Goal: Task Accomplishment & Management: Manage account settings

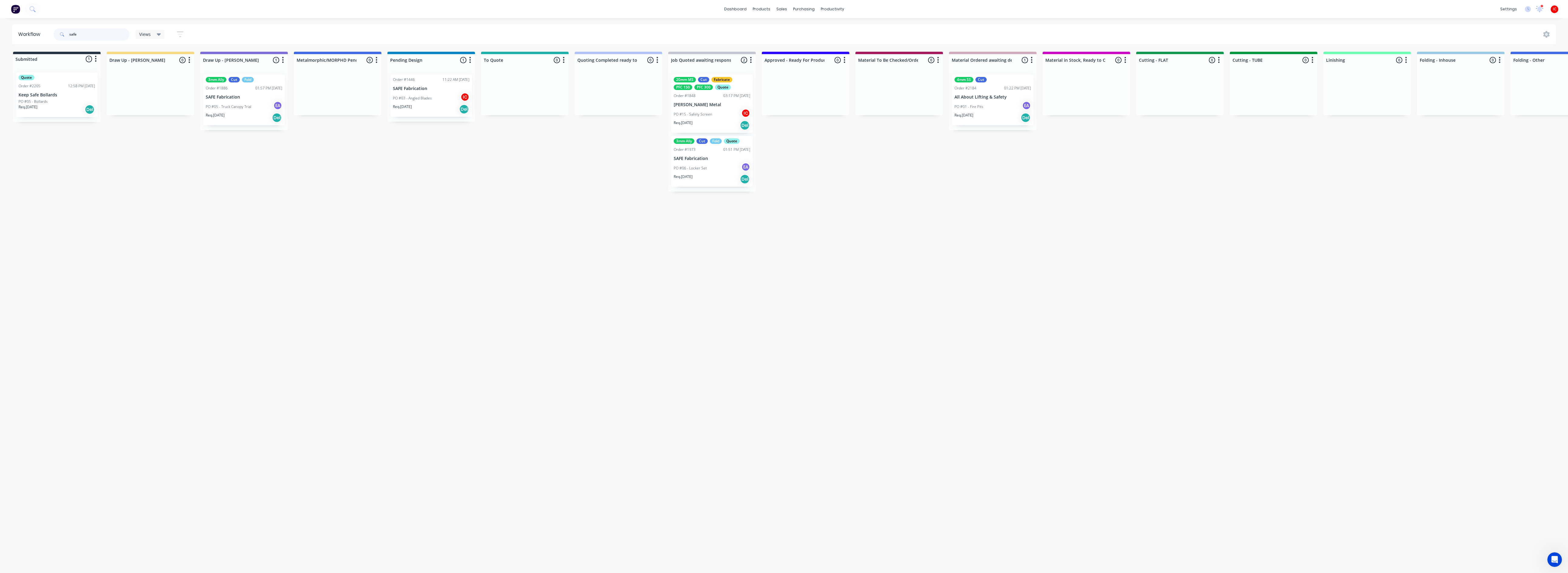
drag, startPoint x: 92, startPoint y: 31, endPoint x: 37, endPoint y: 33, distance: 55.0
click at [37, 33] on header "Workflow safe Views Save new view None (Default) edit [PERSON_NAME] edit [PERSO…" at bounding box center [784, 34] width 1544 height 19
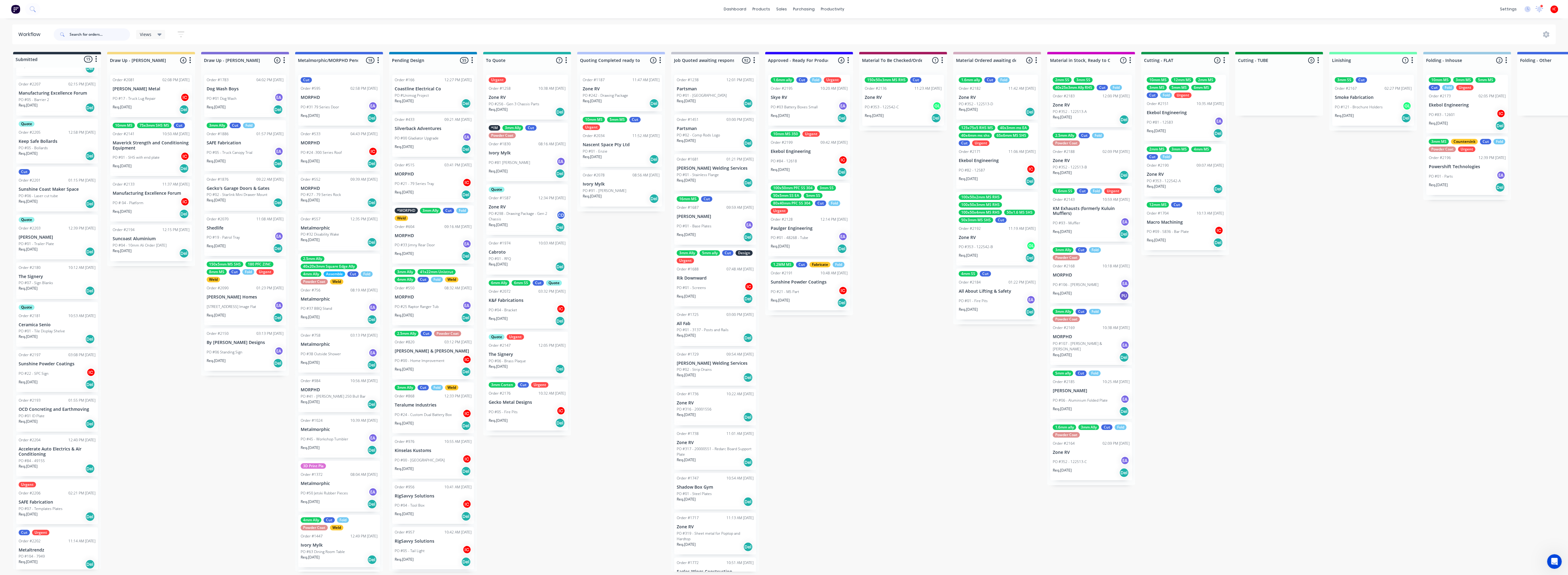
scroll to position [4, 0]
drag, startPoint x: 158, startPoint y: 345, endPoint x: 175, endPoint y: 340, distance: 17.7
click at [158, 346] on div "Submitted 15 Status colour #273444 hex #273444 Save Cancel Summaries Total orde…" at bounding box center [1212, 312] width 2434 height 519
drag, startPoint x: 830, startPoint y: 350, endPoint x: 783, endPoint y: 321, distance: 55.2
click at [830, 350] on div "Submitted 15 Status colour #273444 hex #273444 Save Cancel Summaries Total orde…" at bounding box center [1212, 312] width 2434 height 519
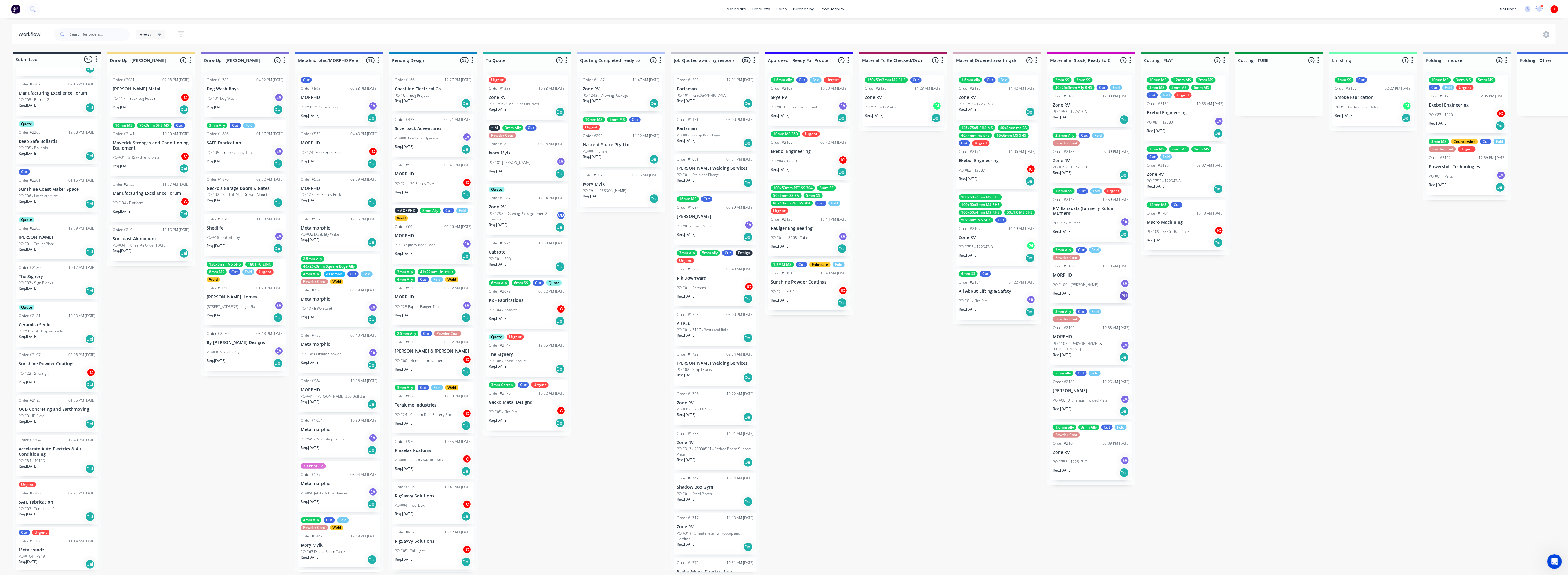
drag, startPoint x: 175, startPoint y: 288, endPoint x: 177, endPoint y: 276, distance: 12.2
click at [175, 287] on div "Submitted 15 Status colour #273444 hex #273444 Save Cancel Summaries Total orde…" at bounding box center [1212, 312] width 2434 height 519
drag, startPoint x: 179, startPoint y: 310, endPoint x: 179, endPoint y: 306, distance: 4.0
click at [179, 309] on div "Submitted 15 Status colour #273444 hex #273444 Save Cancel Summaries Total orde…" at bounding box center [1212, 312] width 2434 height 519
click at [169, 298] on div "Submitted 15 Status colour #273444 hex #273444 Save Cancel Summaries Total orde…" at bounding box center [1212, 312] width 2434 height 519
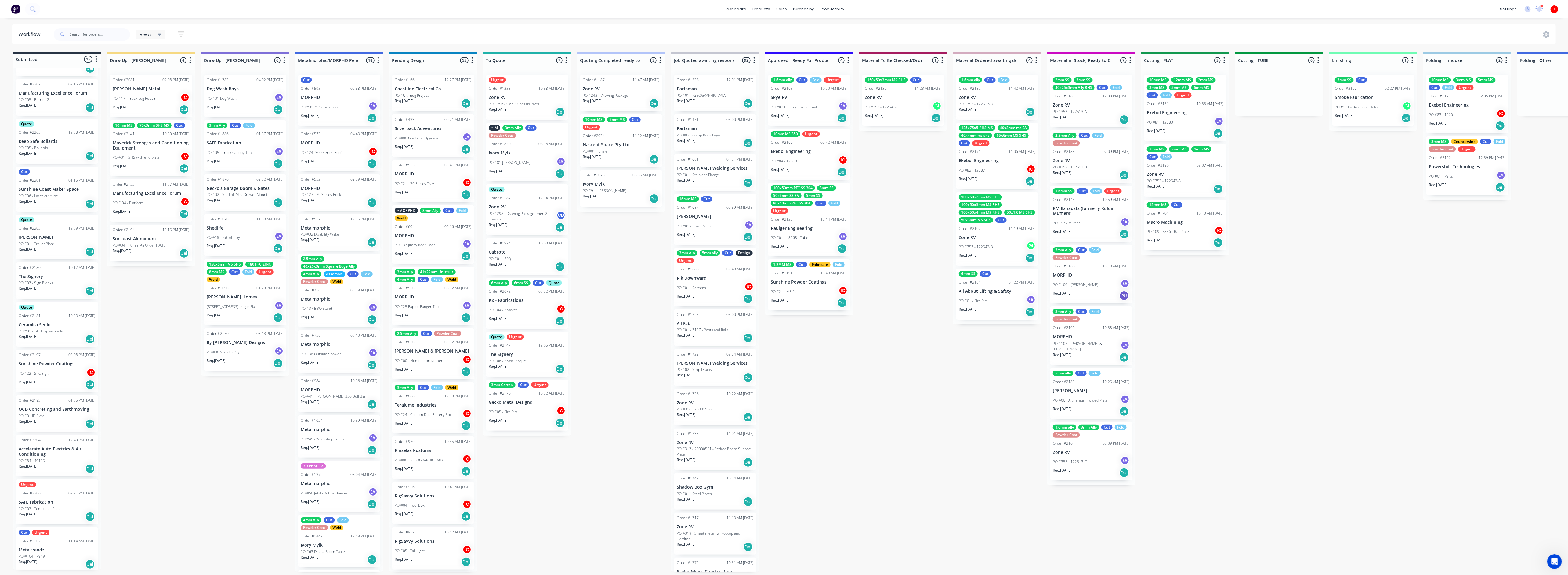
click at [141, 279] on div "Submitted 15 Status colour #273444 hex #273444 Save Cancel Summaries Total orde…" at bounding box center [1212, 312] width 2434 height 519
click at [156, 86] on p "[PERSON_NAME] Metal" at bounding box center [151, 89] width 77 height 5
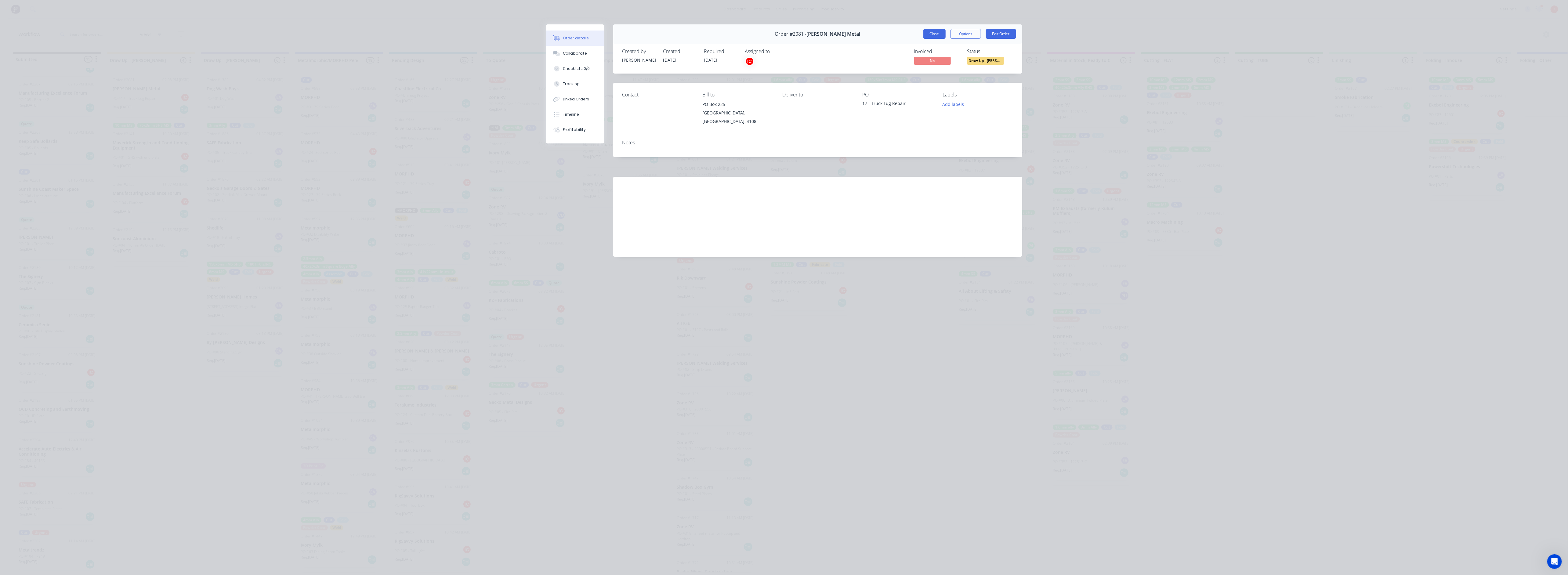
click at [935, 31] on button "Close" at bounding box center [934, 34] width 22 height 10
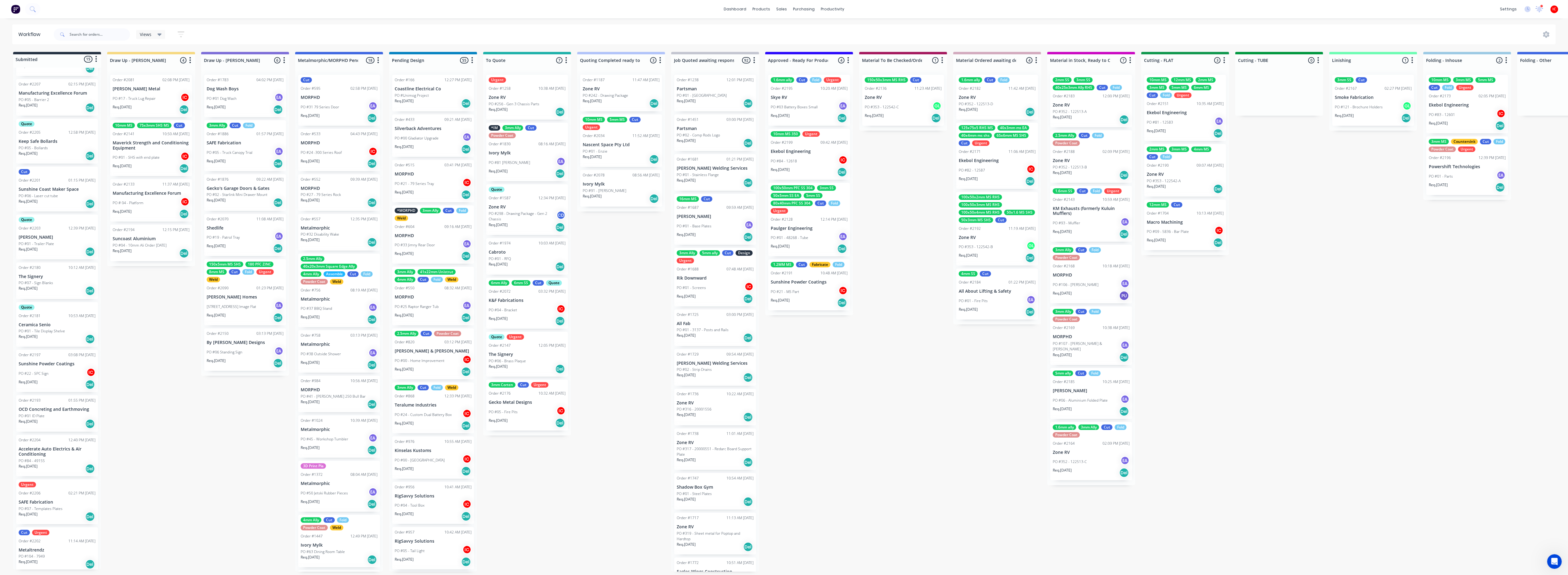
click at [165, 243] on p "PO #04 - 10mm Ali Order [DATE]" at bounding box center [139, 245] width 54 height 5
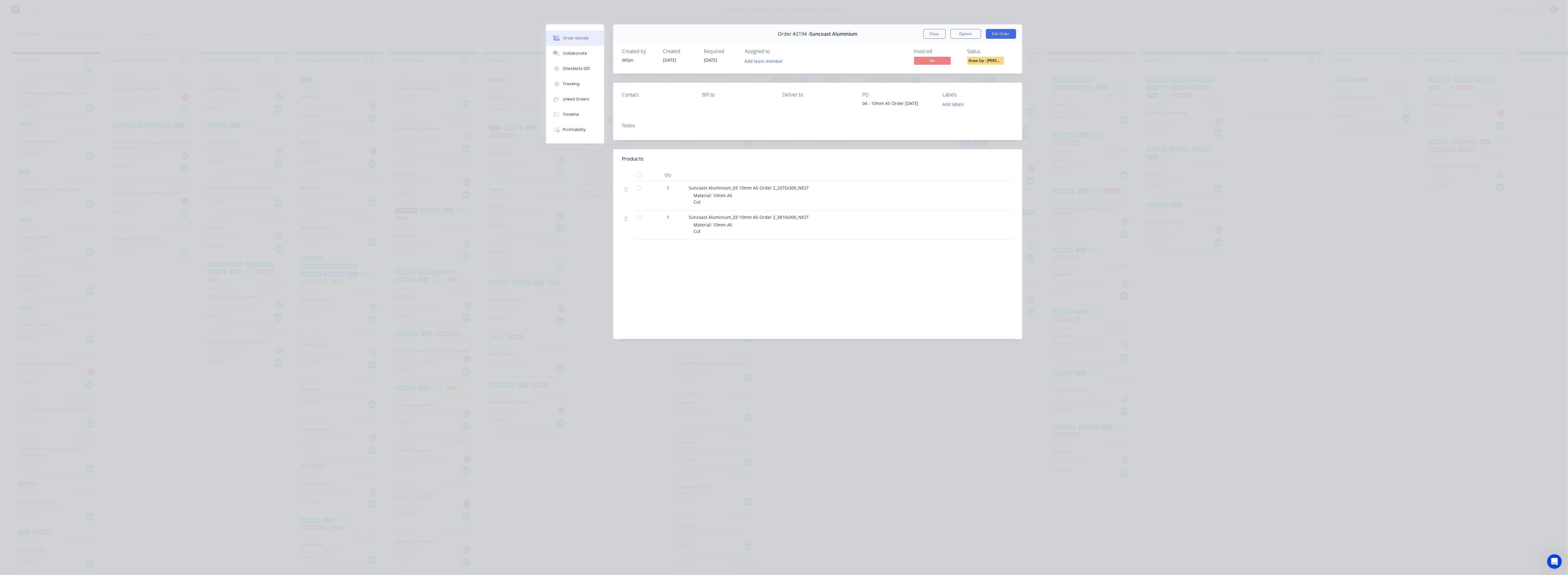
click at [495, 234] on div "Order details Collaborate Checklists 0/0 Tracking Linked Orders Timeline Profit…" at bounding box center [784, 287] width 1568 height 575
click at [1298, 183] on div "Order details Collaborate Checklists 0/0 Tracking Linked Orders Timeline Profit…" at bounding box center [784, 287] width 1568 height 575
click at [770, 59] on button "Add team member" at bounding box center [764, 60] width 45 height 8
click at [766, 96] on div "[PERSON_NAME] (You)" at bounding box center [794, 99] width 61 height 6
click at [935, 34] on button "Close" at bounding box center [934, 34] width 22 height 10
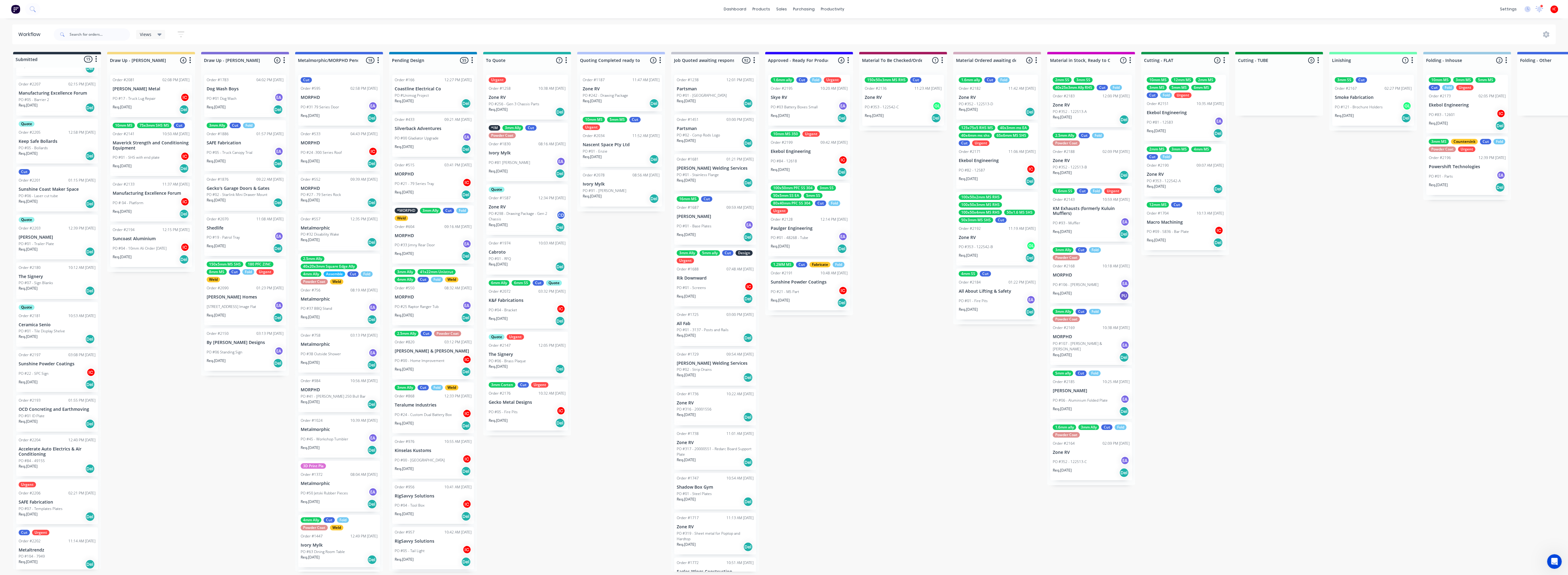
click at [885, 489] on div "Submitted 15 Status colour #273444 hex #273444 Save Cancel Summaries Total orde…" at bounding box center [1212, 312] width 2434 height 519
